Goal: Information Seeking & Learning: Learn about a topic

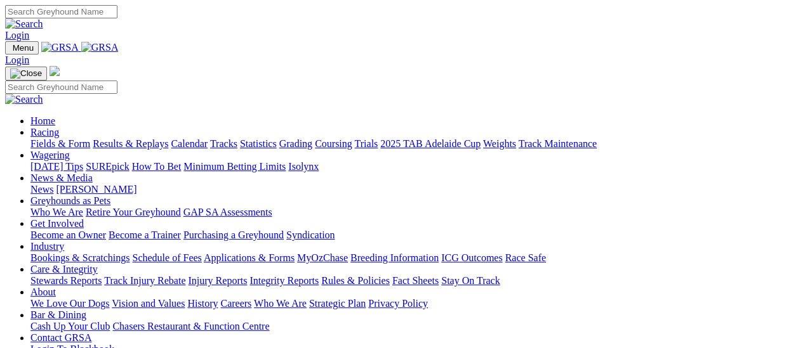
click at [61, 138] on link "Fields & Form" at bounding box center [60, 143] width 60 height 11
click at [62, 138] on link "Fields & Form" at bounding box center [60, 143] width 60 height 11
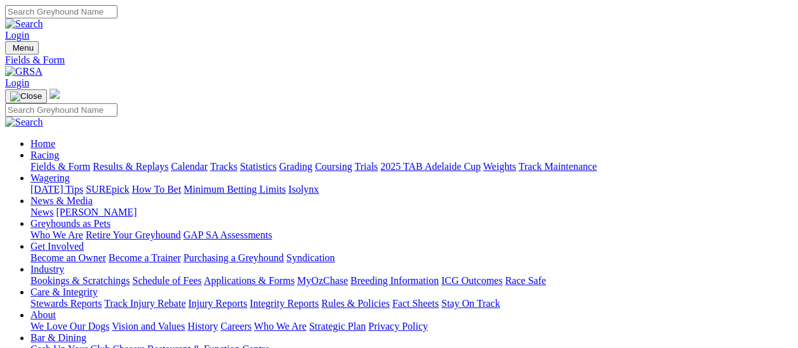
click at [136, 207] on link "[PERSON_NAME]" at bounding box center [96, 212] width 81 height 11
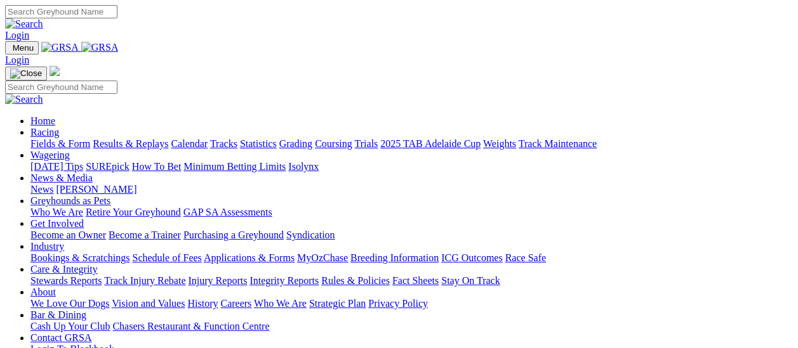
click at [53, 184] on link "News" at bounding box center [41, 189] width 23 height 11
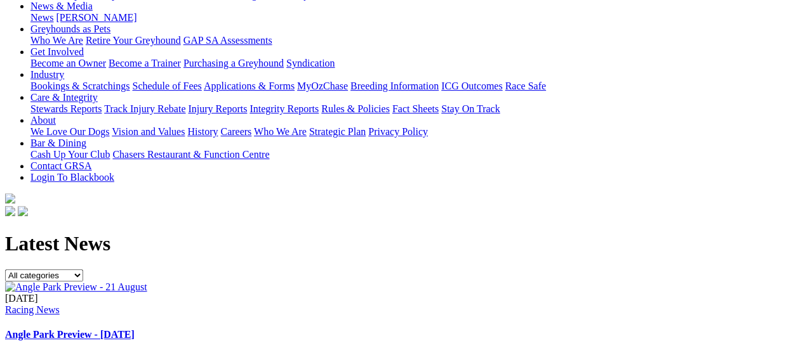
scroll to position [190, 0]
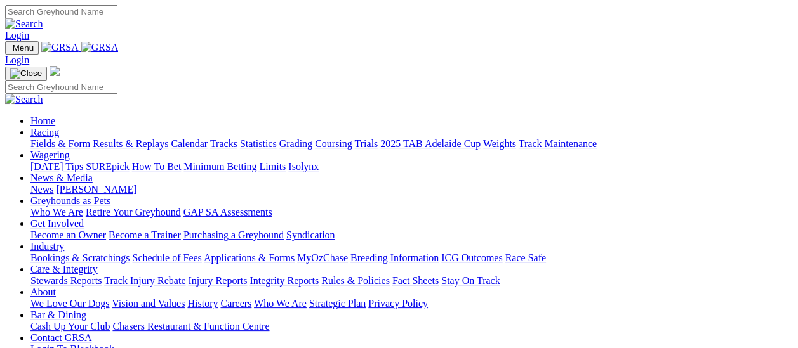
click at [70, 138] on link "Fields & Form" at bounding box center [60, 143] width 60 height 11
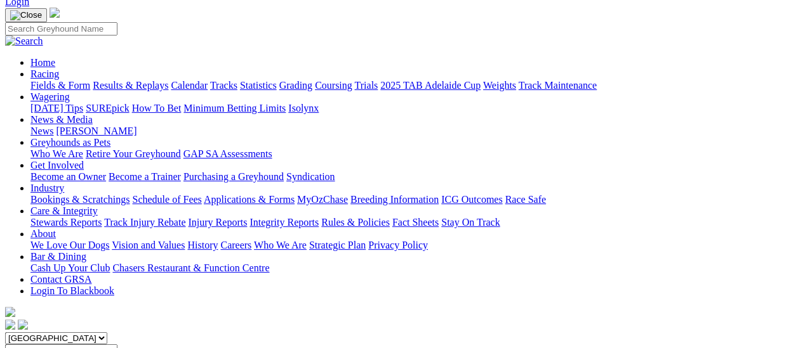
scroll to position [254, 0]
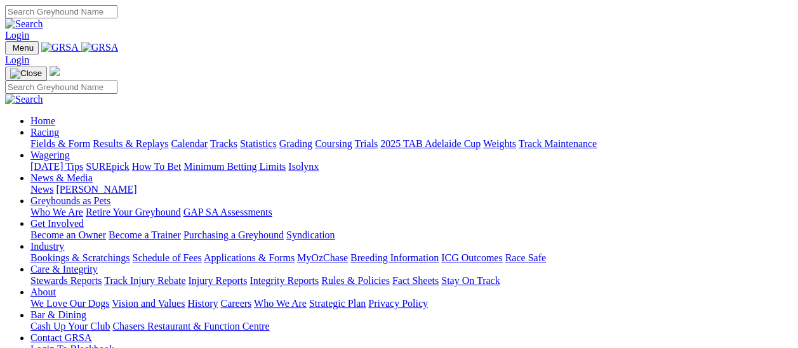
click at [67, 138] on link "Fields & Form" at bounding box center [60, 143] width 60 height 11
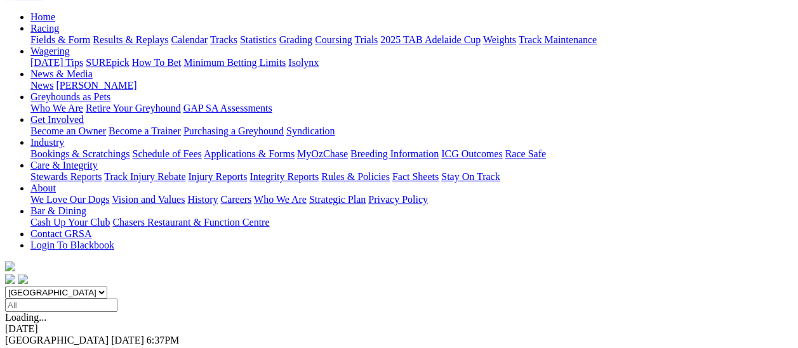
scroll to position [127, 0]
click at [28, 347] on link "F" at bounding box center [25, 352] width 6 height 11
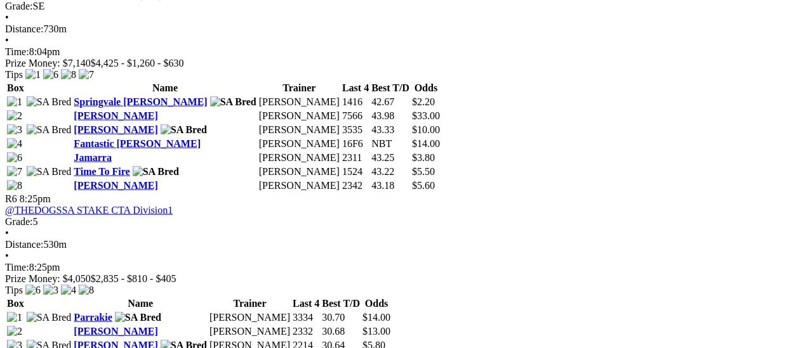
scroll to position [1396, 0]
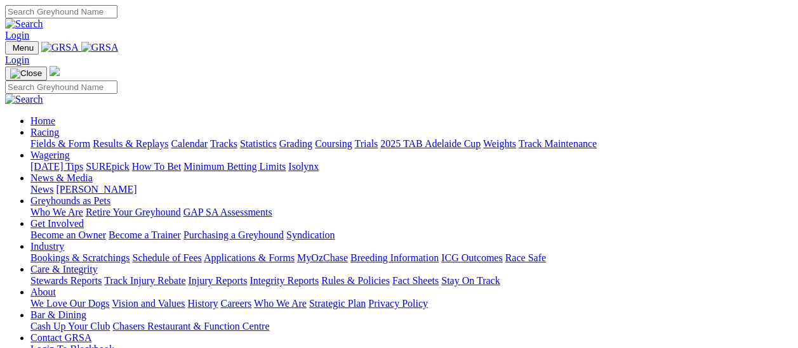
click at [136, 138] on link "Results & Replays" at bounding box center [131, 143] width 76 height 11
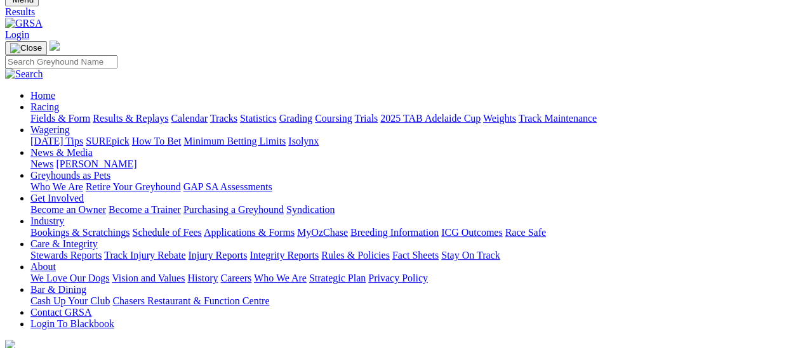
scroll to position [127, 0]
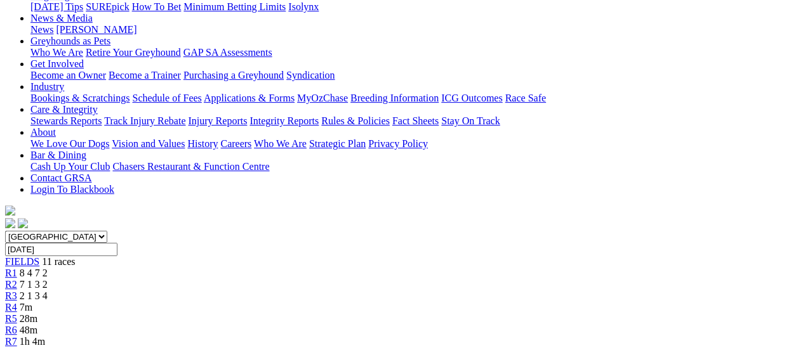
scroll to position [127, 0]
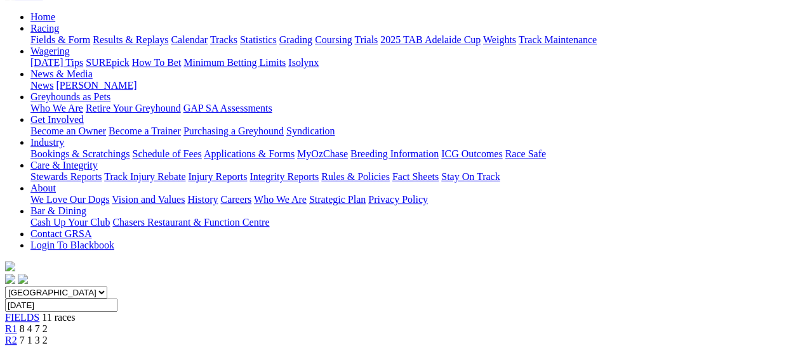
click at [17, 335] on span "R2" at bounding box center [11, 340] width 12 height 11
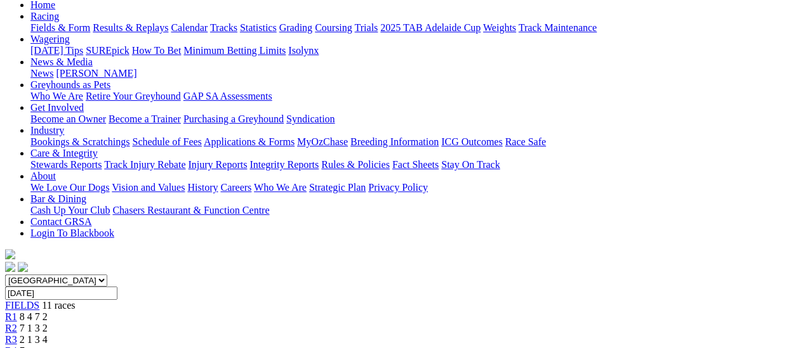
scroll to position [127, 0]
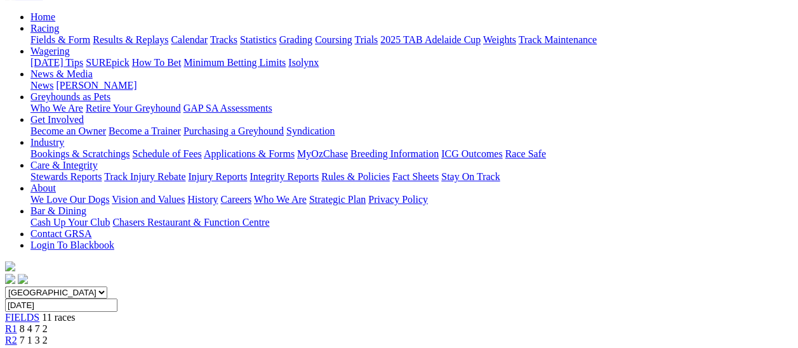
click at [17, 347] on span "R3" at bounding box center [11, 352] width 12 height 11
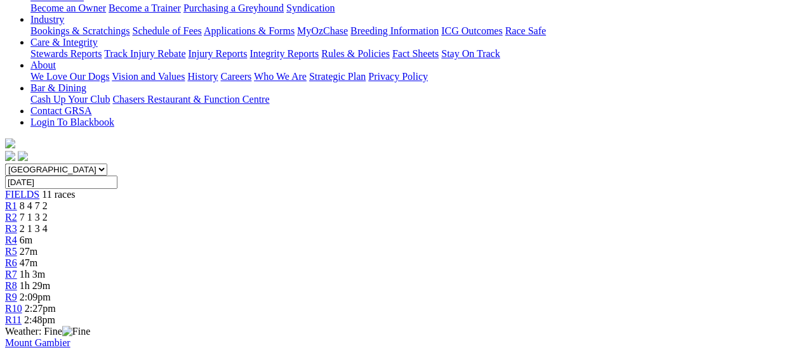
scroll to position [317, 0]
